Goal: Task Accomplishment & Management: Manage account settings

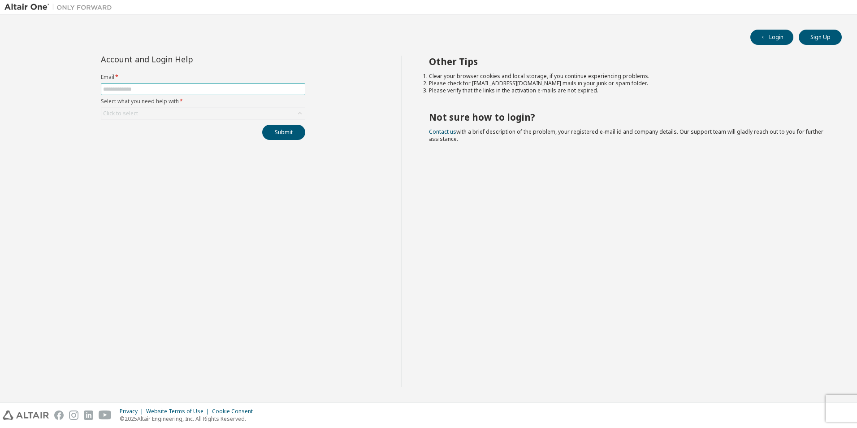
click at [199, 91] on input "text" at bounding box center [203, 89] width 200 height 7
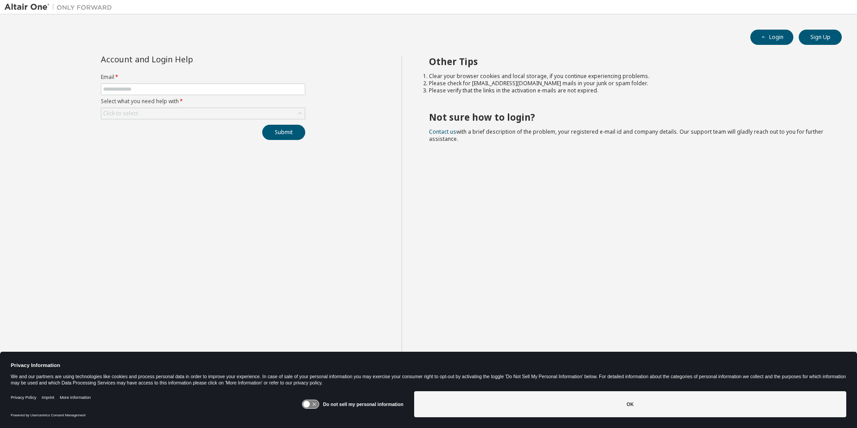
click at [315, 404] on icon at bounding box center [310, 404] width 17 height 9
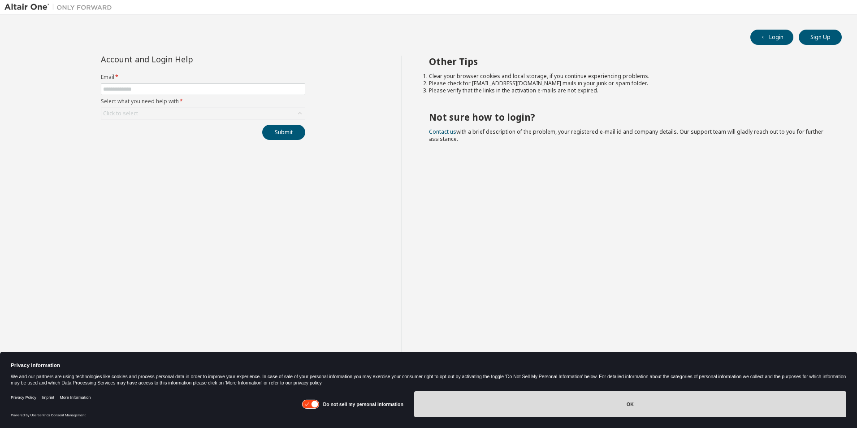
click at [622, 404] on button "OK" at bounding box center [630, 404] width 432 height 26
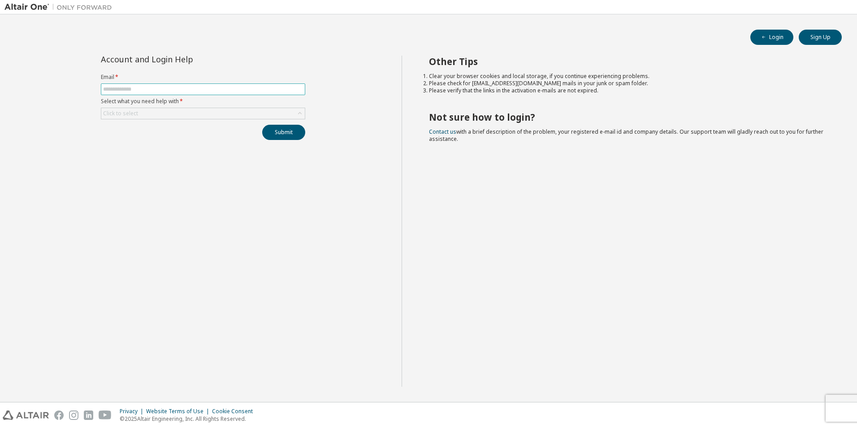
click at [149, 88] on input "text" at bounding box center [203, 89] width 200 height 7
type input "**********"
click at [169, 114] on div "Click to select" at bounding box center [202, 113] width 203 height 11
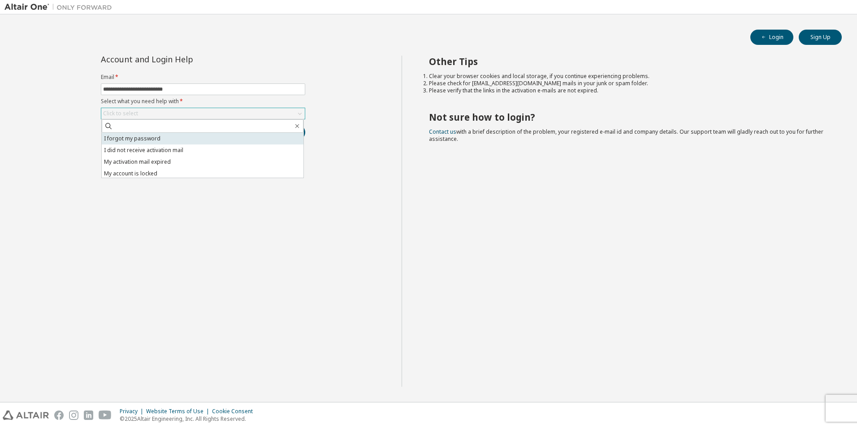
click at [152, 138] on li "I forgot my password" at bounding box center [203, 139] width 202 height 12
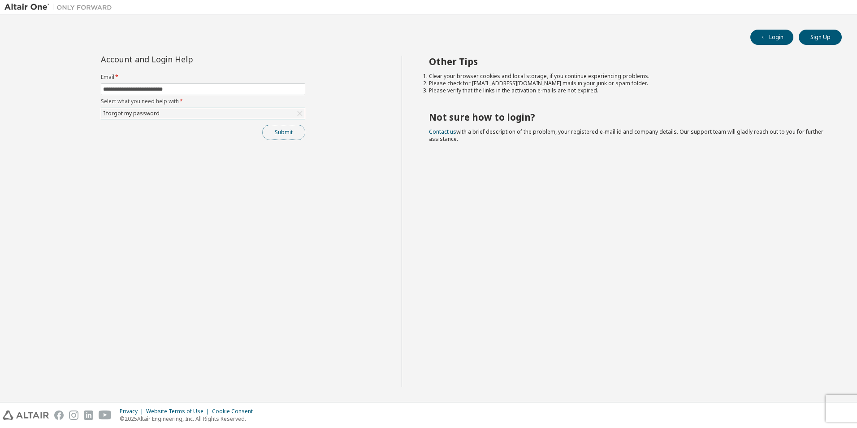
click at [284, 130] on button "Submit" at bounding box center [283, 132] width 43 height 15
